Goal: Task Accomplishment & Management: Manage account settings

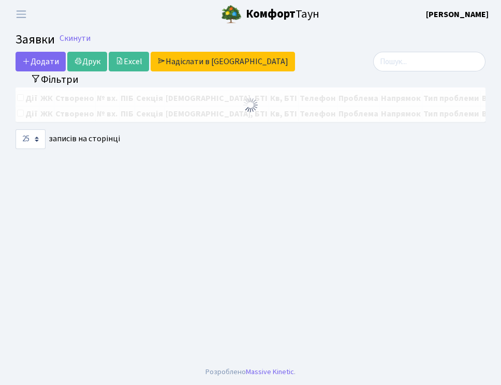
select select "25"
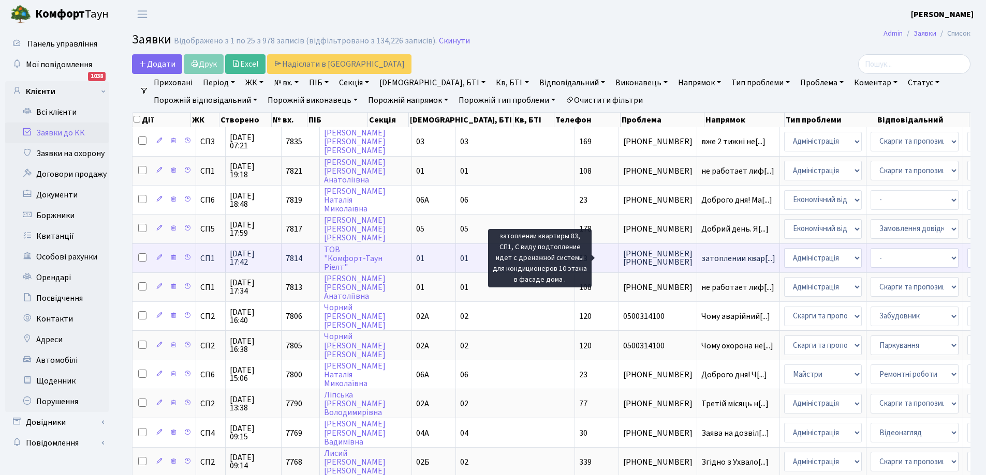
click at [500, 255] on span "затоплении квар[...]" at bounding box center [738, 258] width 74 height 11
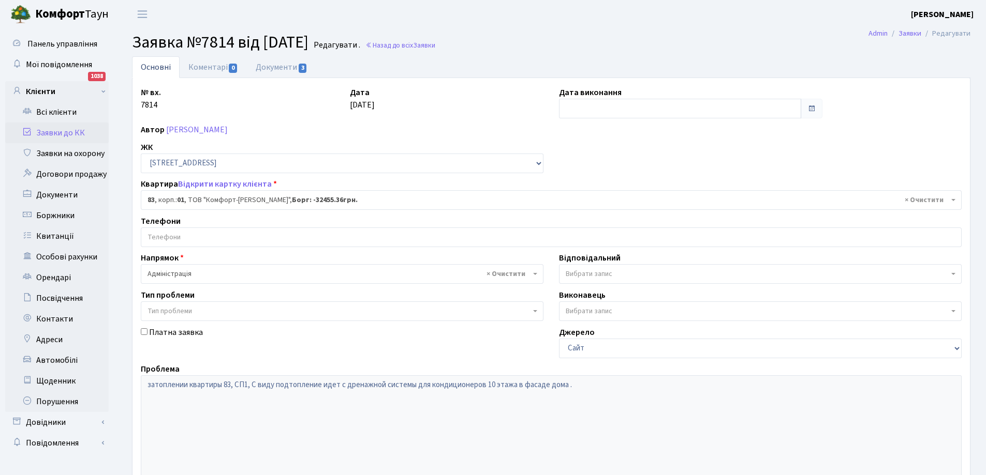
select select "20008"
click at [281, 67] on link "Документи 3" at bounding box center [281, 66] width 69 height 21
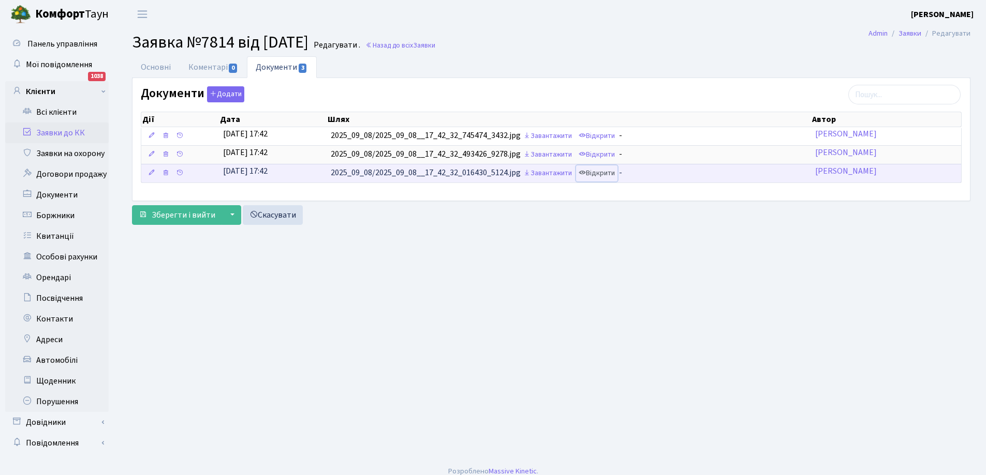
click at [607, 172] on link "Відкрити" at bounding box center [596, 174] width 41 height 16
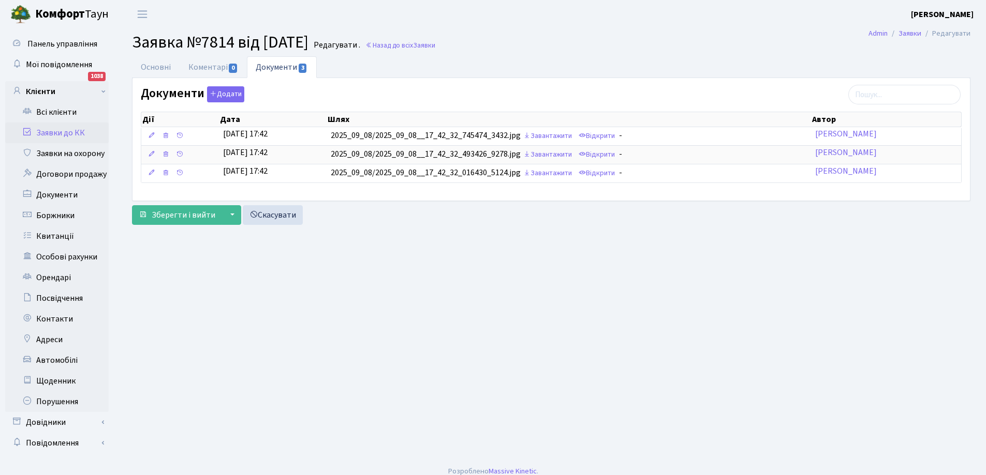
click at [51, 132] on link "Заявки до КК" at bounding box center [56, 133] width 103 height 21
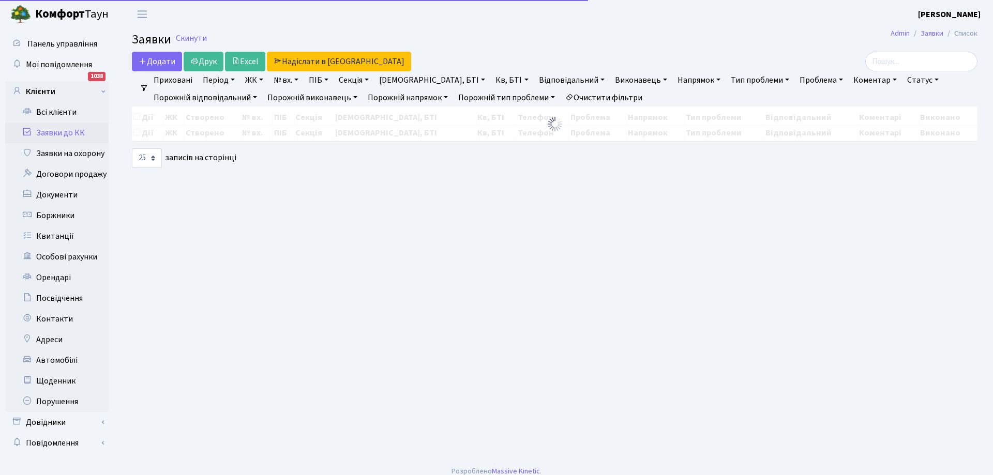
select select "25"
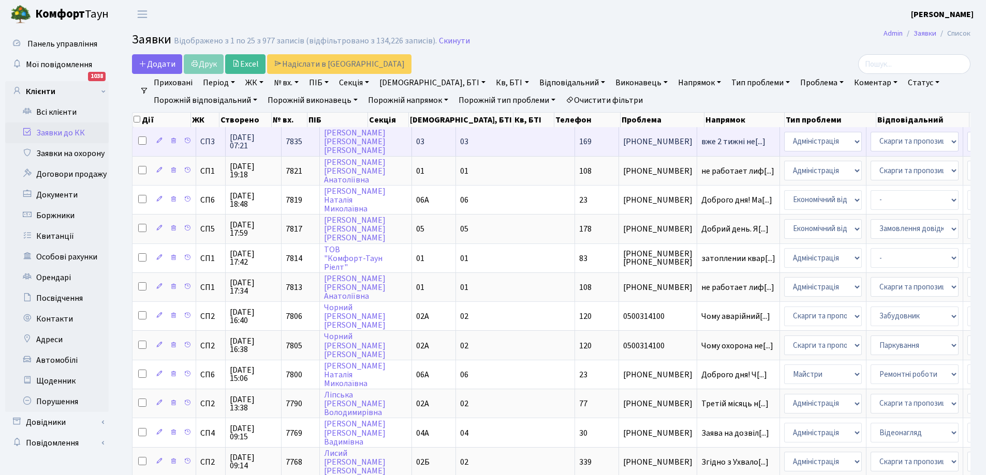
click at [697, 137] on td "вже 2 тижні не[...]" at bounding box center [738, 141] width 83 height 28
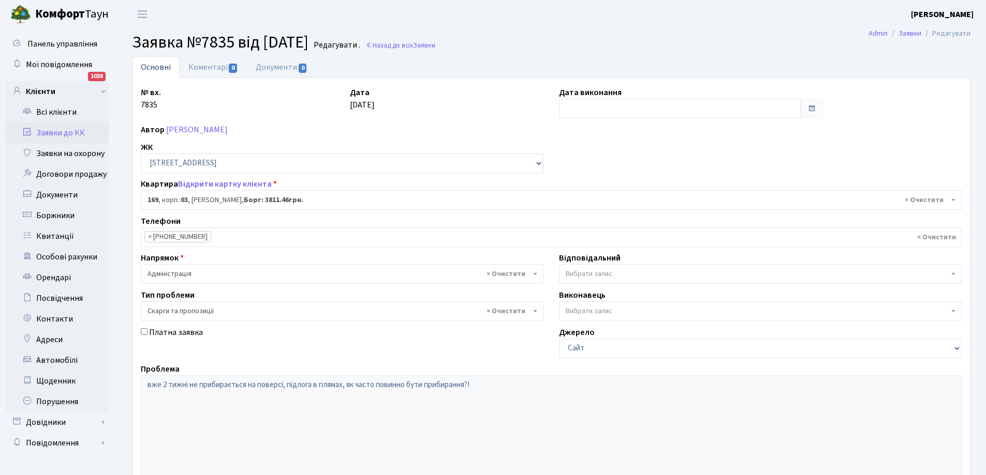
select select "20891"
select select "55"
click at [273, 62] on link "Документи 0" at bounding box center [281, 66] width 69 height 21
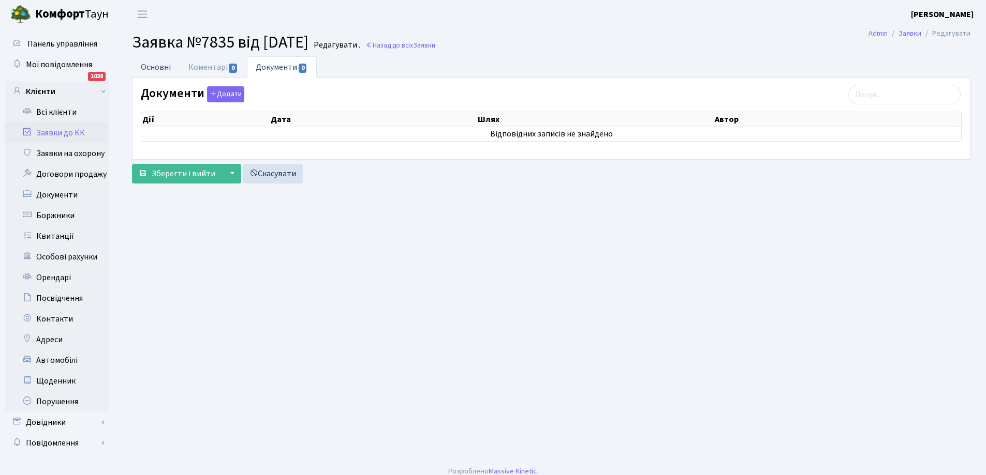
click at [156, 65] on link "Основні" at bounding box center [156, 66] width 48 height 21
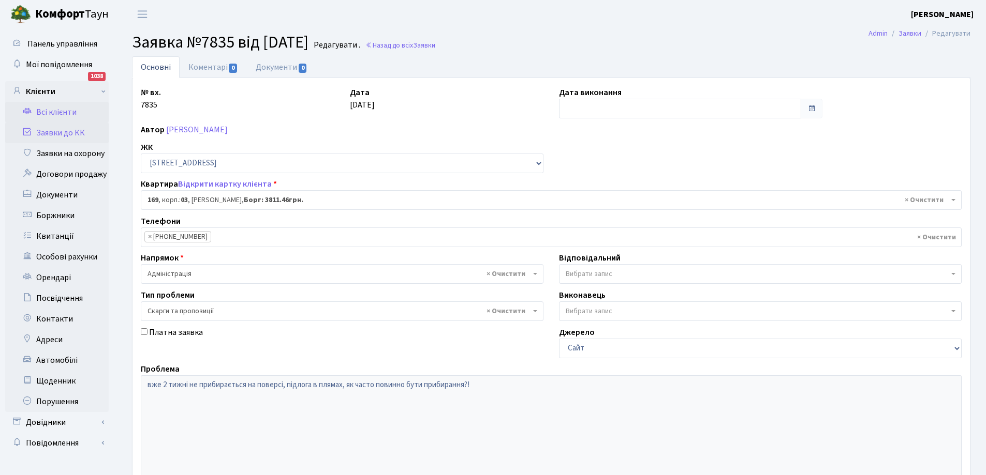
click at [48, 112] on link "Всі клієнти" at bounding box center [56, 112] width 103 height 21
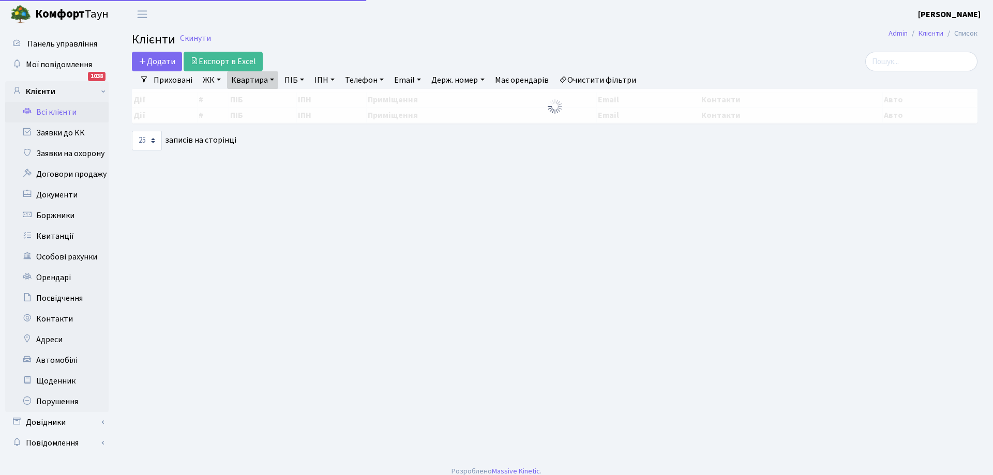
select select "25"
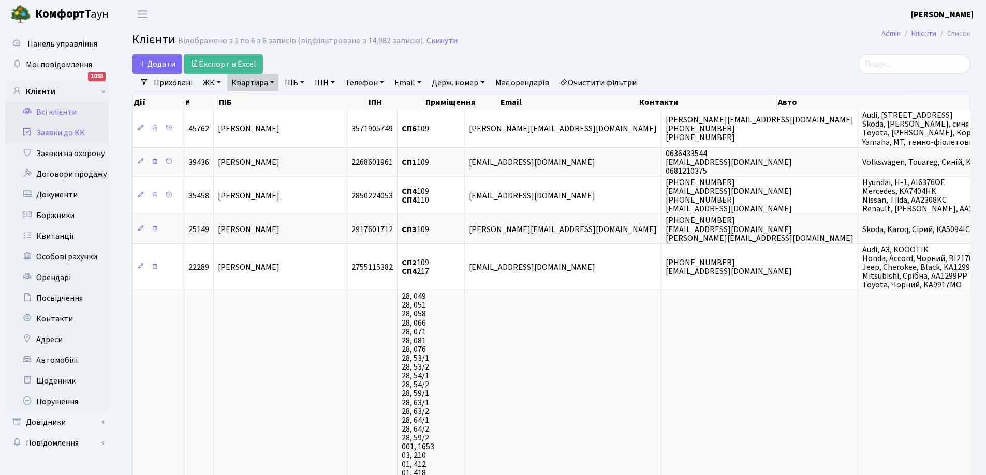
click at [57, 128] on link "Заявки до КК" at bounding box center [56, 133] width 103 height 21
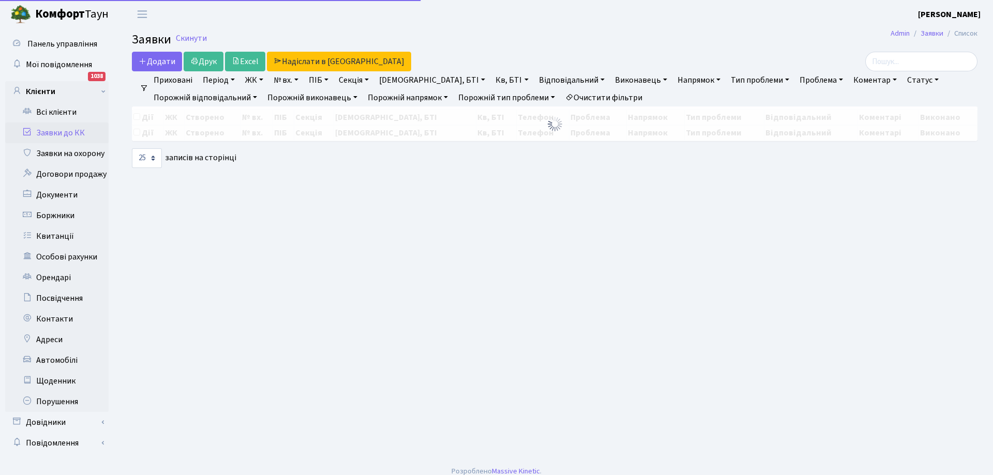
select select "25"
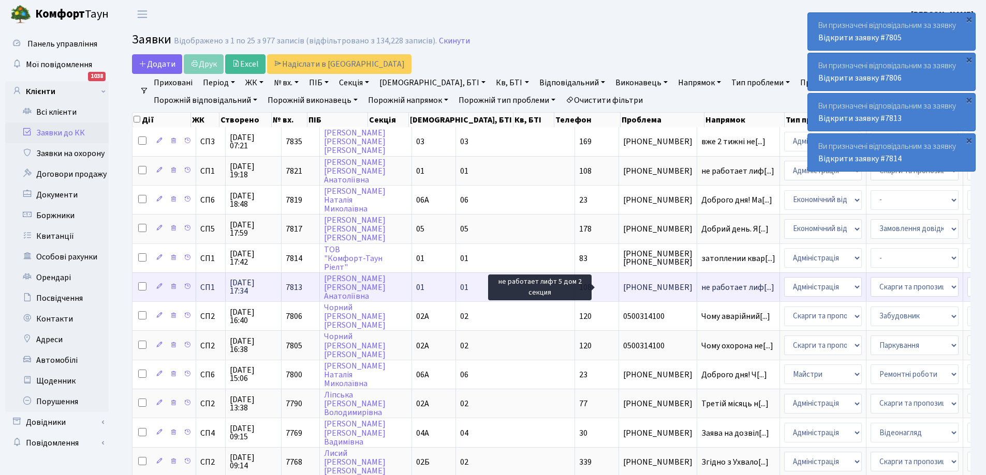
click at [701, 288] on span "не работает лиф[...]" at bounding box center [737, 287] width 73 height 11
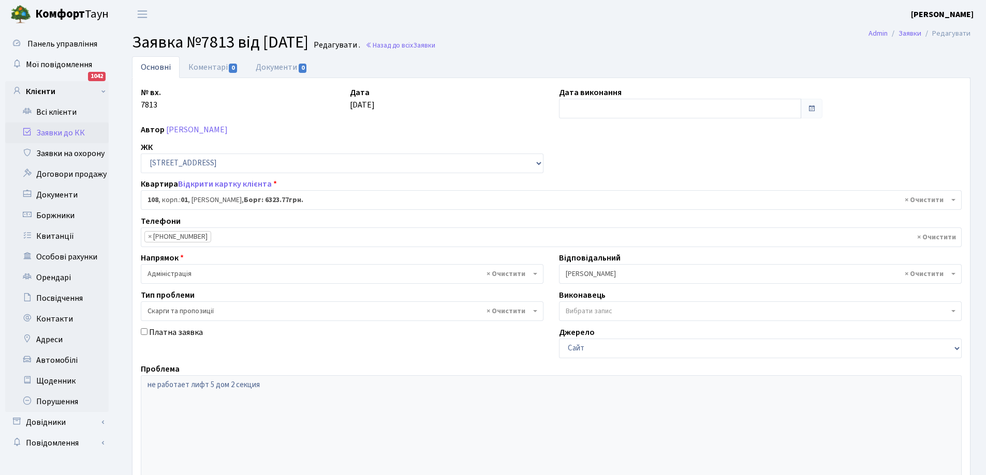
select select "20033"
select select "55"
